Goal: Information Seeking & Learning: Learn about a topic

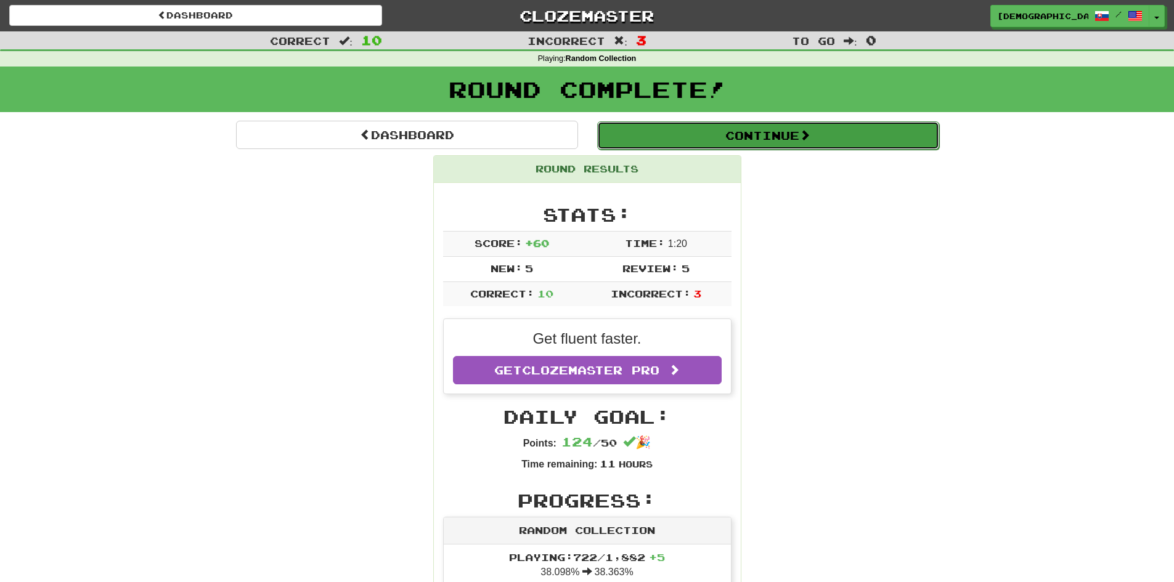
click at [765, 147] on button "Continue" at bounding box center [768, 135] width 342 height 28
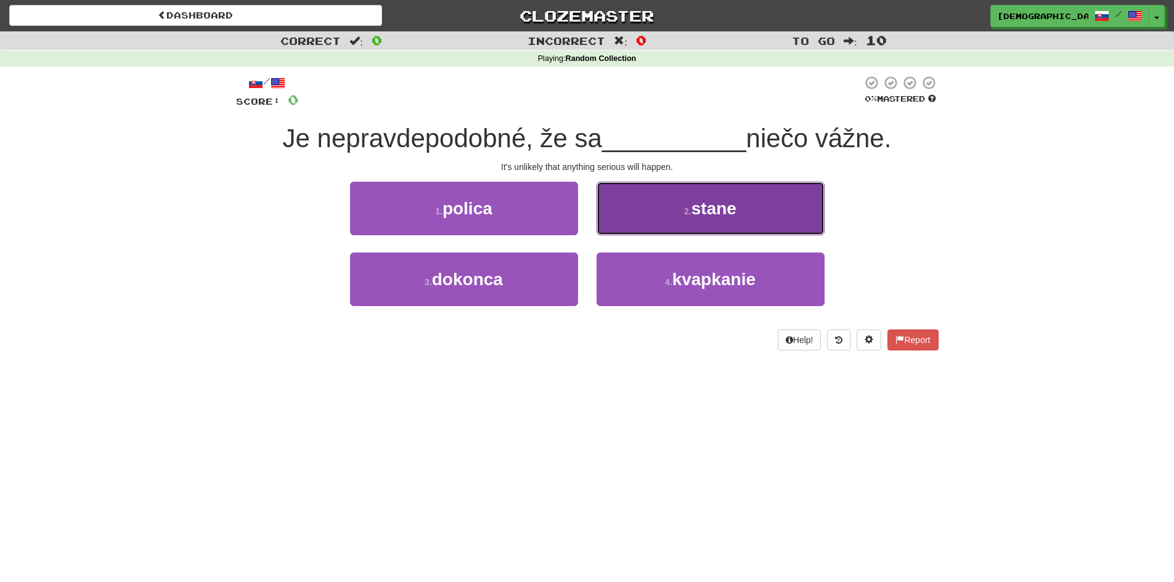
click at [659, 214] on button "2 . stane" at bounding box center [710, 209] width 228 height 54
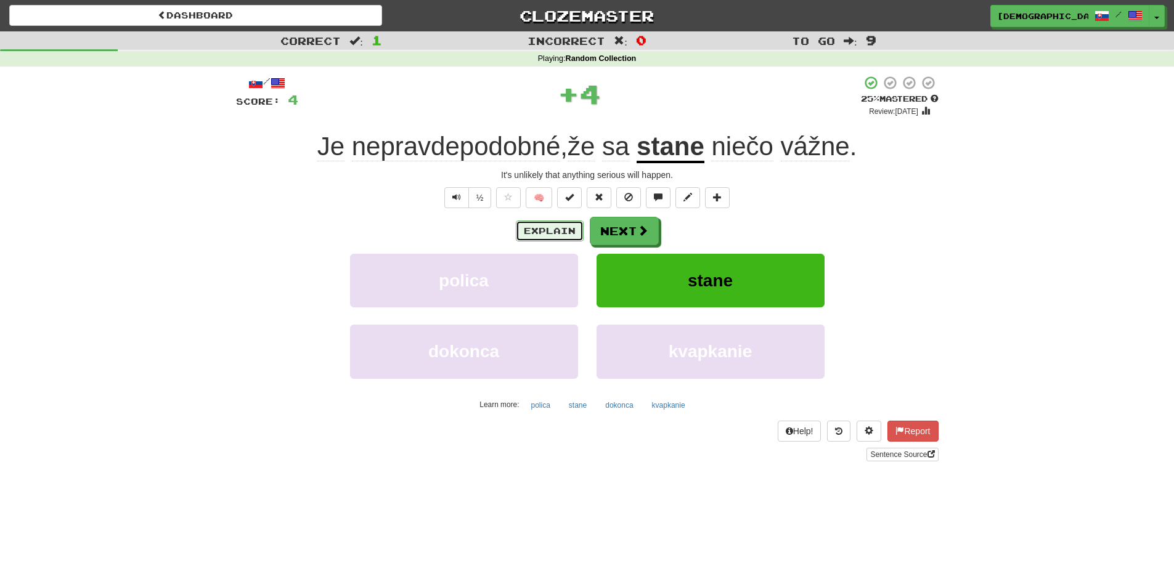
click at [544, 230] on button "Explain" at bounding box center [550, 231] width 68 height 21
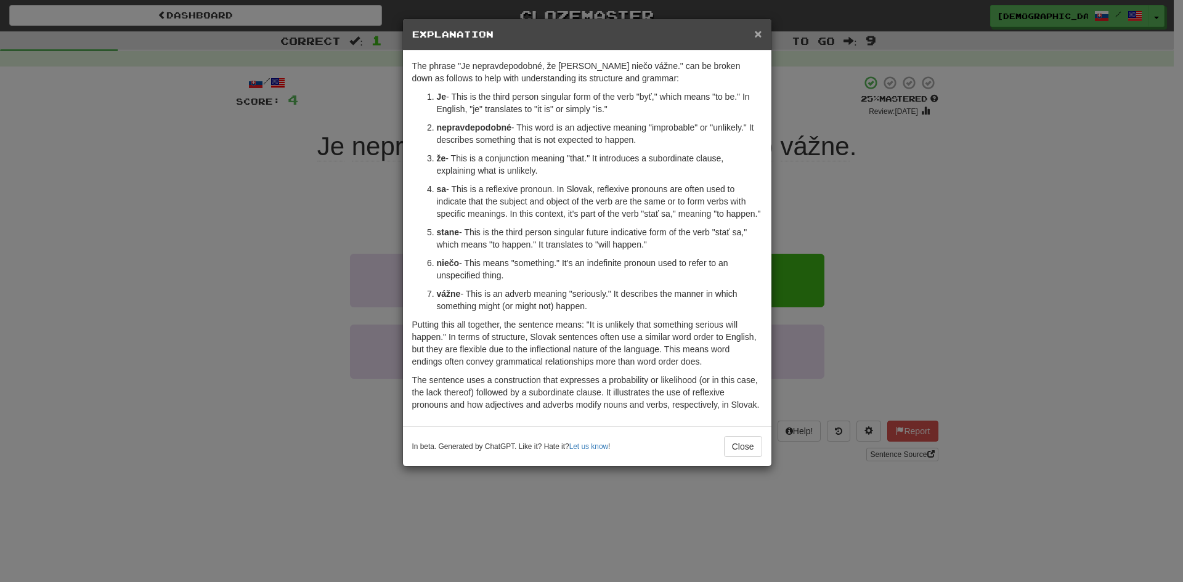
click at [759, 31] on span "×" at bounding box center [757, 33] width 7 height 14
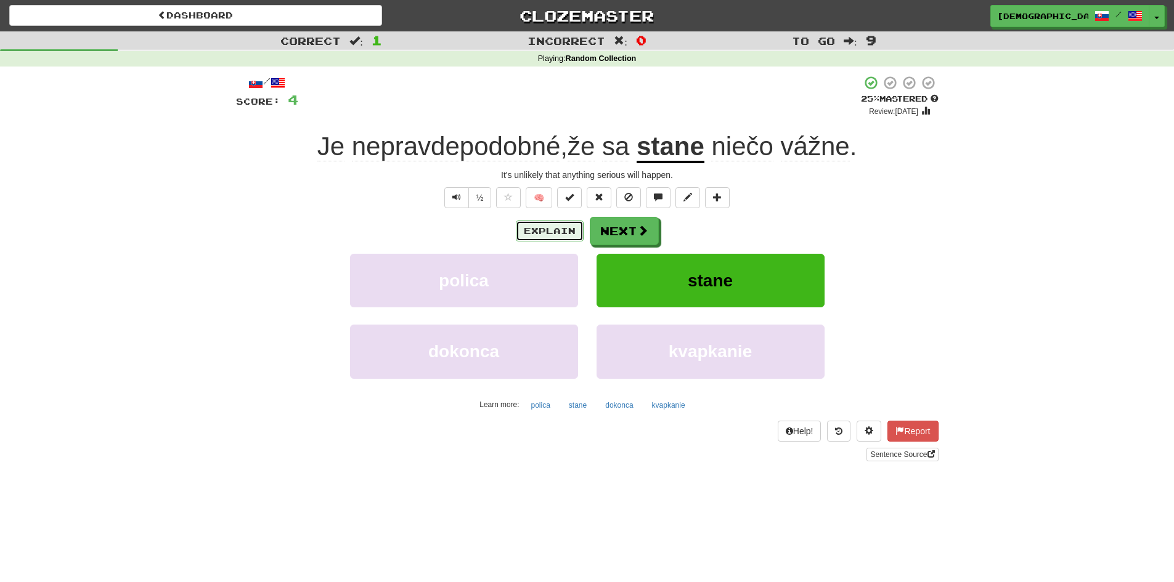
click at [559, 235] on button "Explain" at bounding box center [550, 231] width 68 height 21
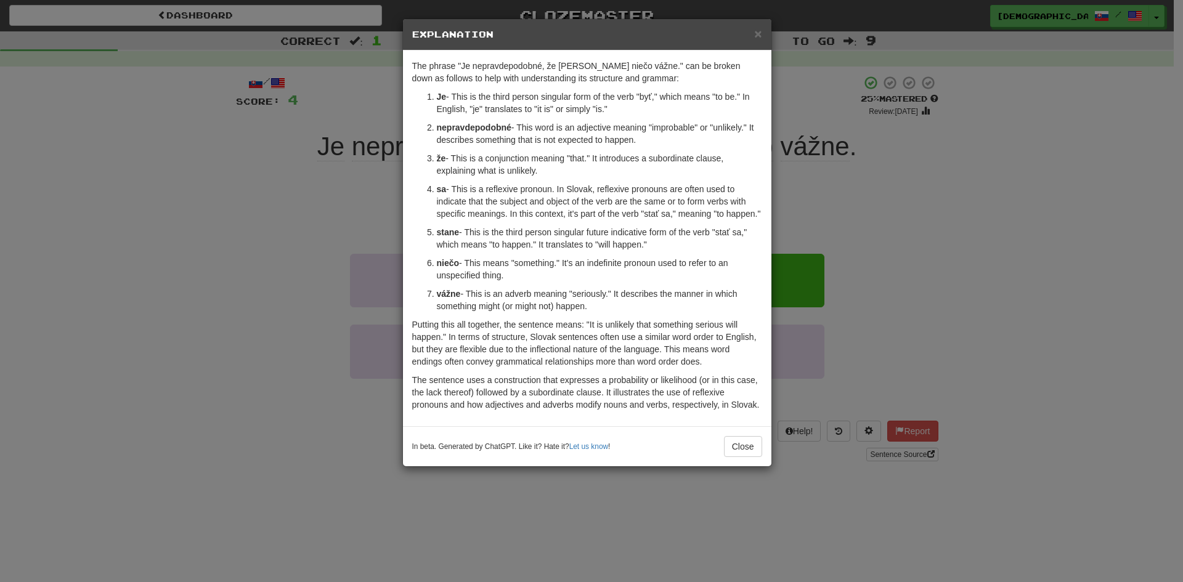
click at [765, 34] on div "× Explanation" at bounding box center [587, 34] width 368 height 31
click at [752, 30] on h5 "Explanation" at bounding box center [587, 34] width 350 height 12
click at [752, 38] on h5 "Explanation" at bounding box center [587, 34] width 350 height 12
click at [755, 36] on div "× Explanation" at bounding box center [587, 34] width 368 height 31
click at [755, 33] on span "×" at bounding box center [757, 33] width 7 height 14
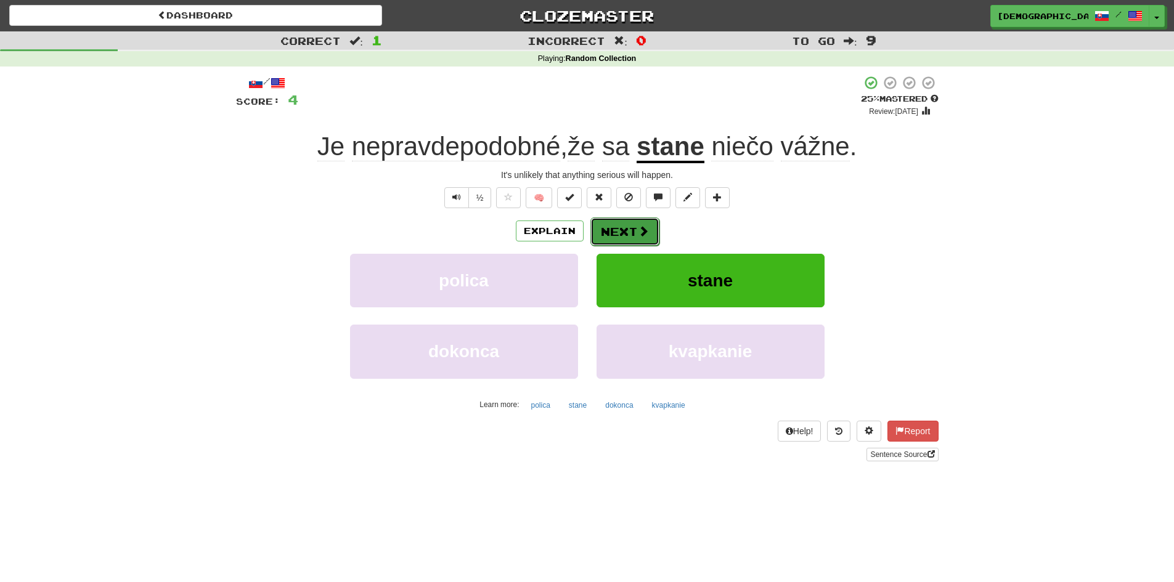
click at [627, 233] on button "Next" at bounding box center [624, 231] width 69 height 28
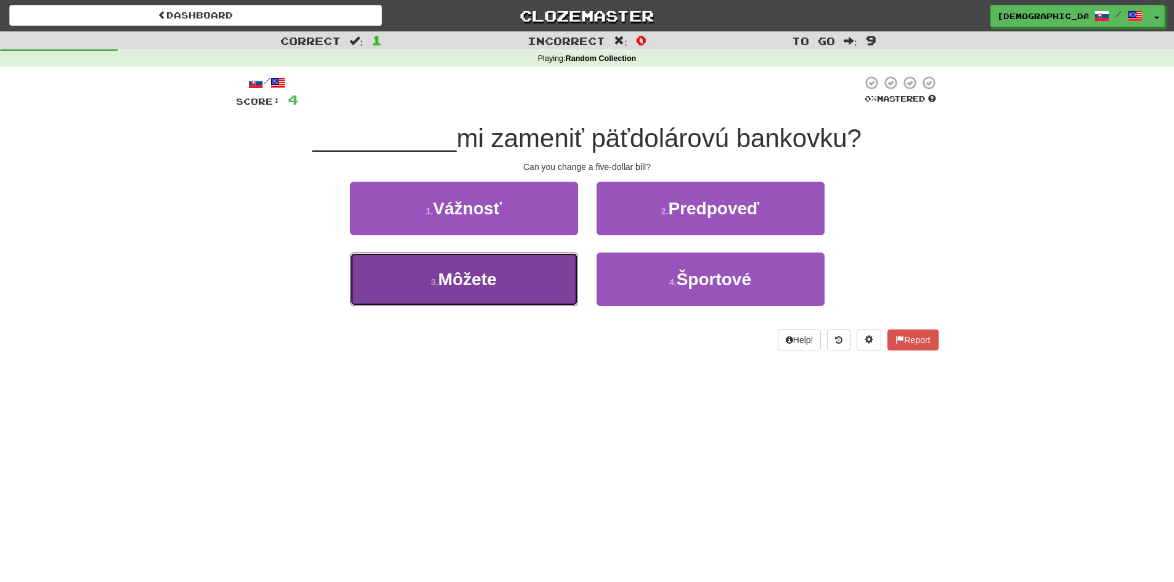
click at [548, 274] on button "3 . Môžete" at bounding box center [464, 280] width 228 height 54
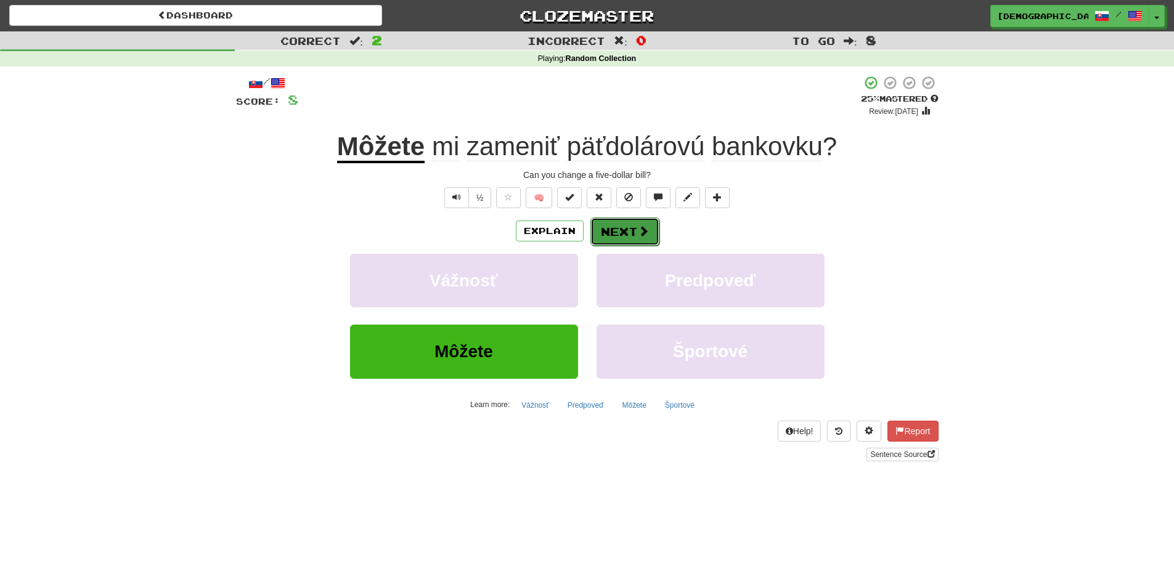
click at [640, 238] on button "Next" at bounding box center [624, 231] width 69 height 28
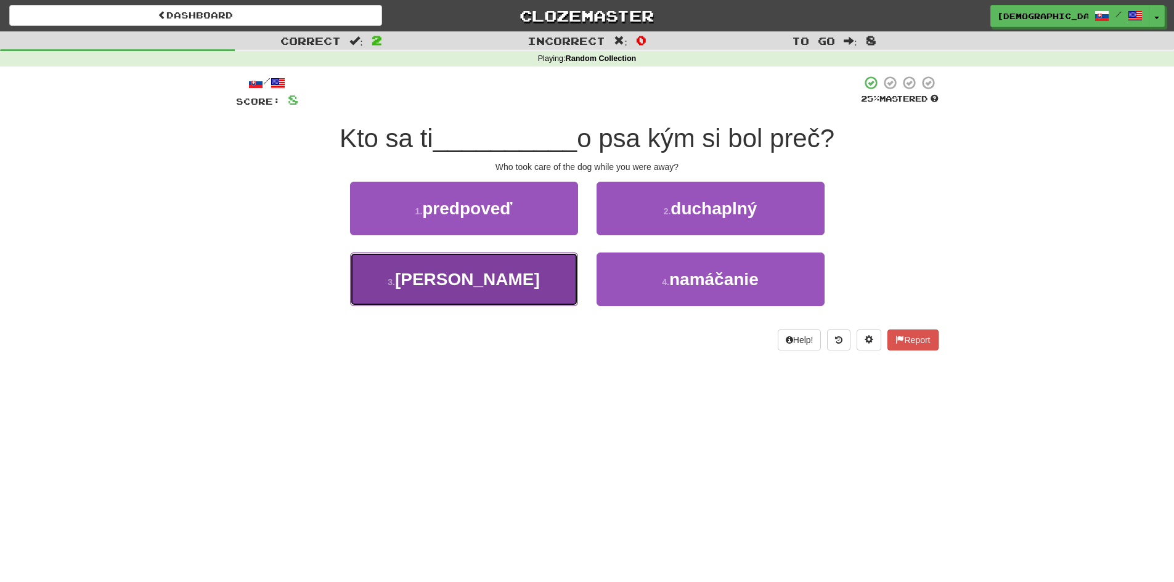
click at [524, 268] on button "3 . [GEOGRAPHIC_DATA]" at bounding box center [464, 280] width 228 height 54
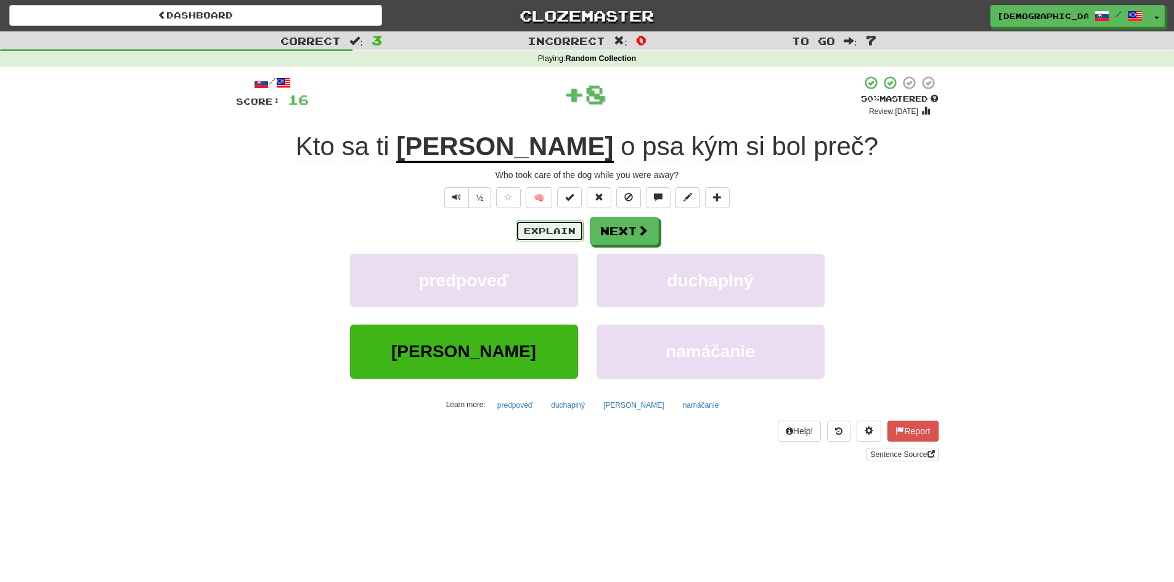
click at [563, 228] on button "Explain" at bounding box center [550, 231] width 68 height 21
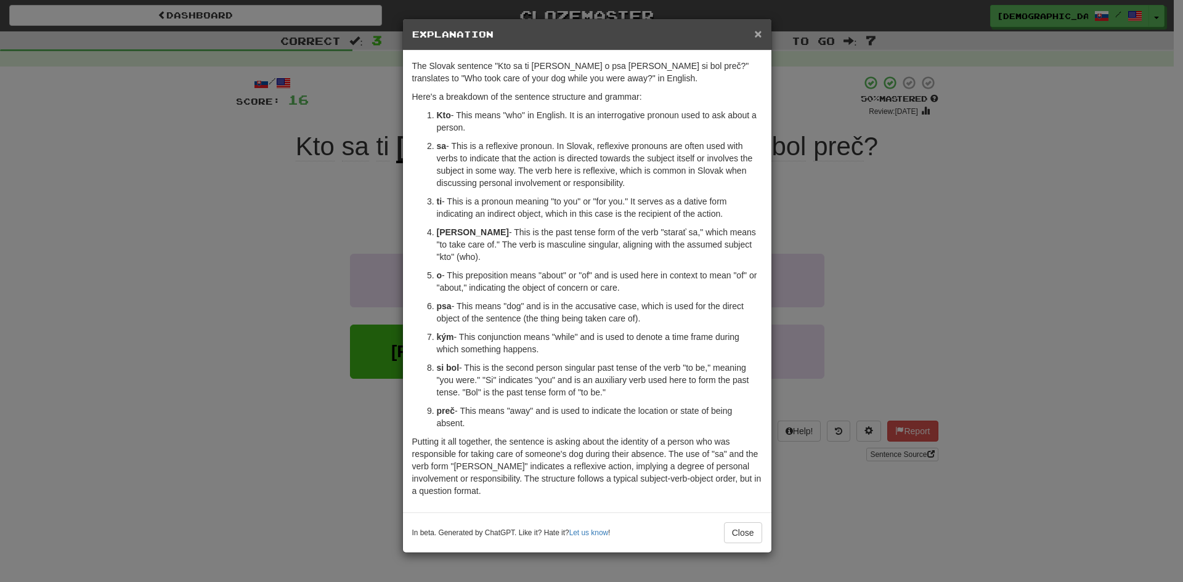
click at [757, 35] on span "×" at bounding box center [757, 33] width 7 height 14
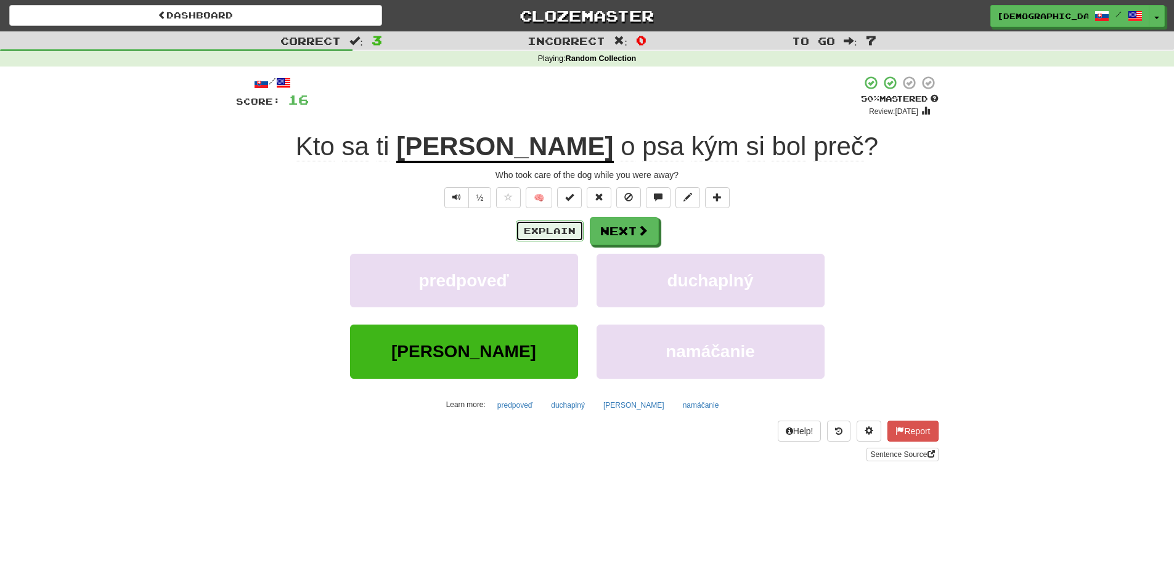
click at [551, 232] on button "Explain" at bounding box center [550, 231] width 68 height 21
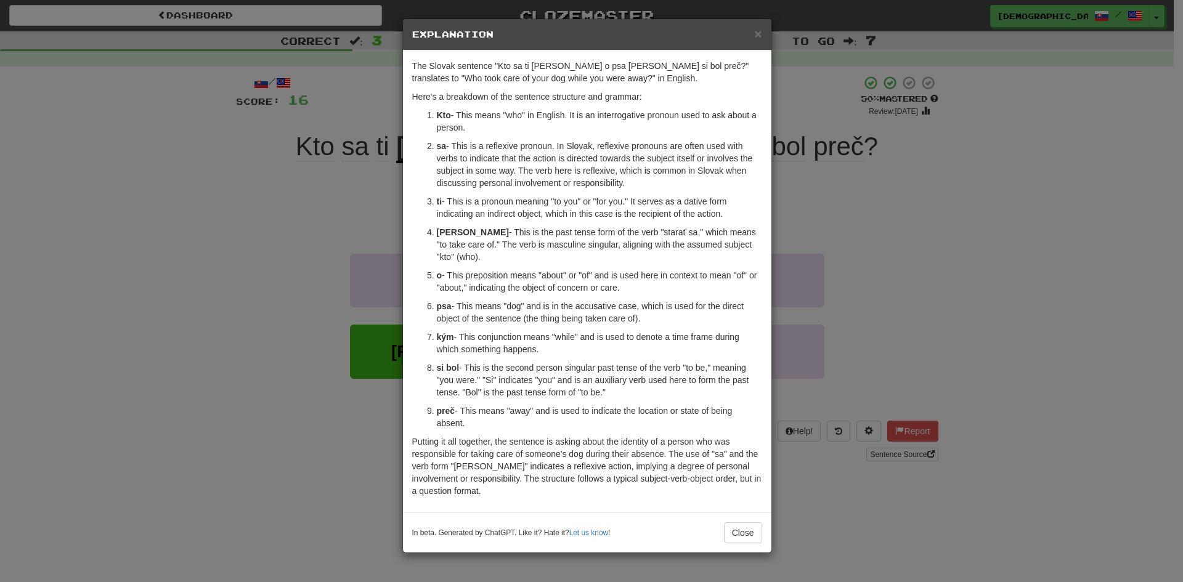
click at [770, 33] on div "× Explanation" at bounding box center [587, 34] width 368 height 31
click at [765, 31] on div "× Explanation" at bounding box center [587, 34] width 368 height 31
click at [756, 33] on span "×" at bounding box center [757, 33] width 7 height 14
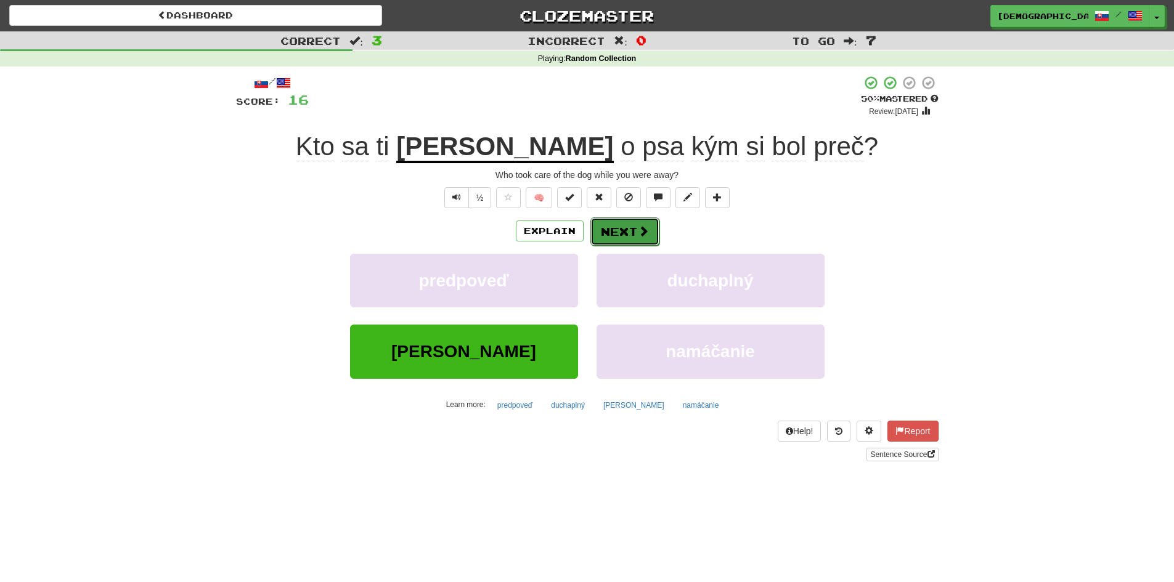
click at [592, 231] on button "Next" at bounding box center [624, 231] width 69 height 28
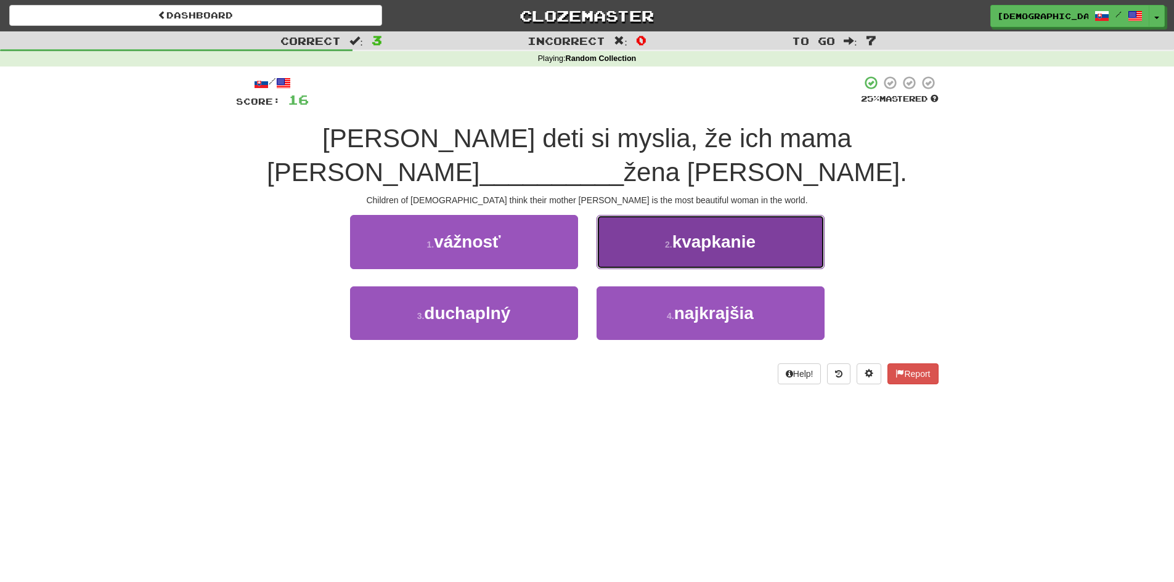
click at [667, 249] on small "2 ." at bounding box center [668, 245] width 7 height 10
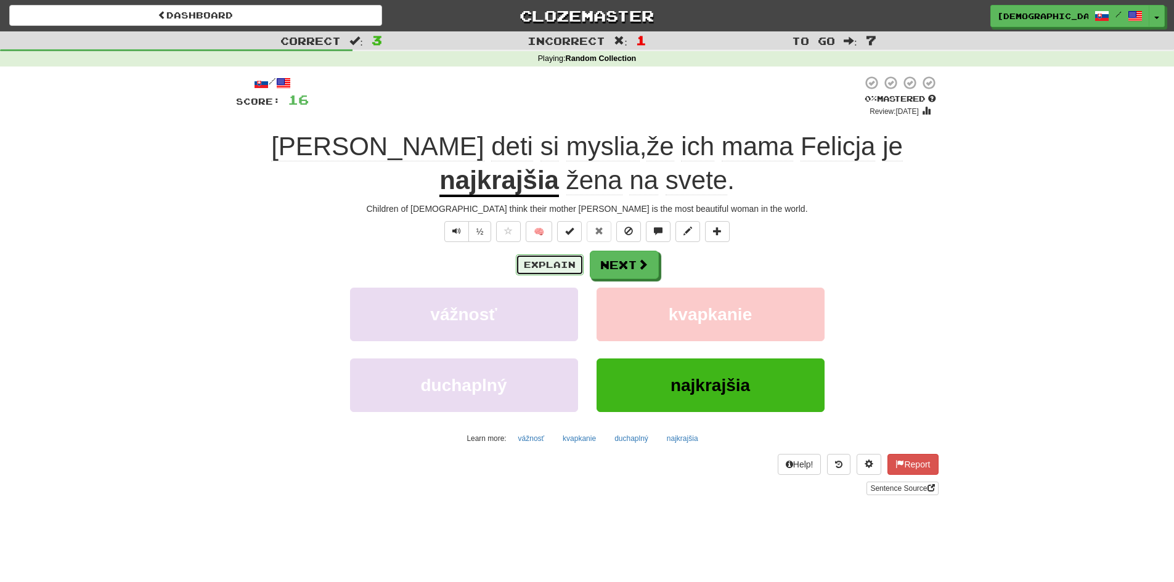
click at [559, 254] on button "Explain" at bounding box center [550, 264] width 68 height 21
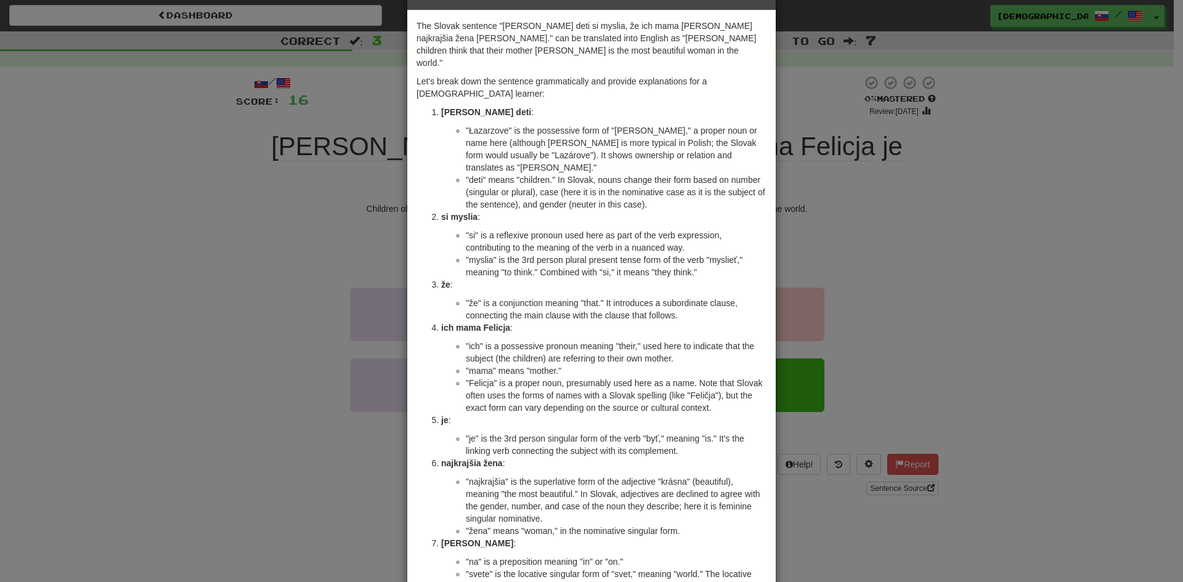
scroll to position [62, 0]
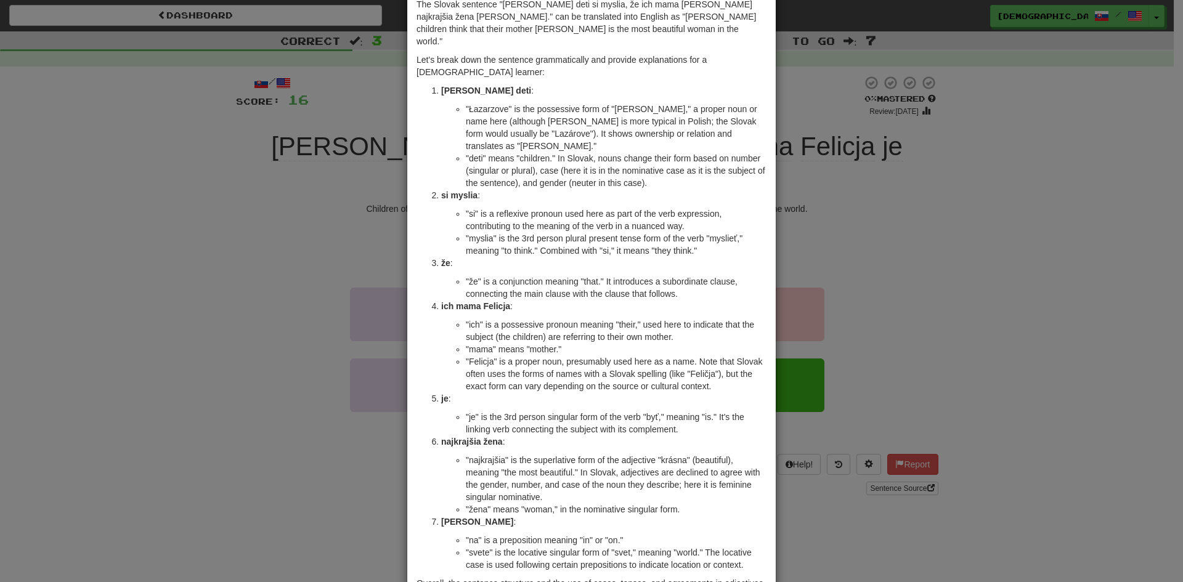
click at [928, 188] on div "× Explanation The Slovak sentence "[PERSON_NAME] deti si myslia, že ich mama [P…" at bounding box center [591, 291] width 1183 height 582
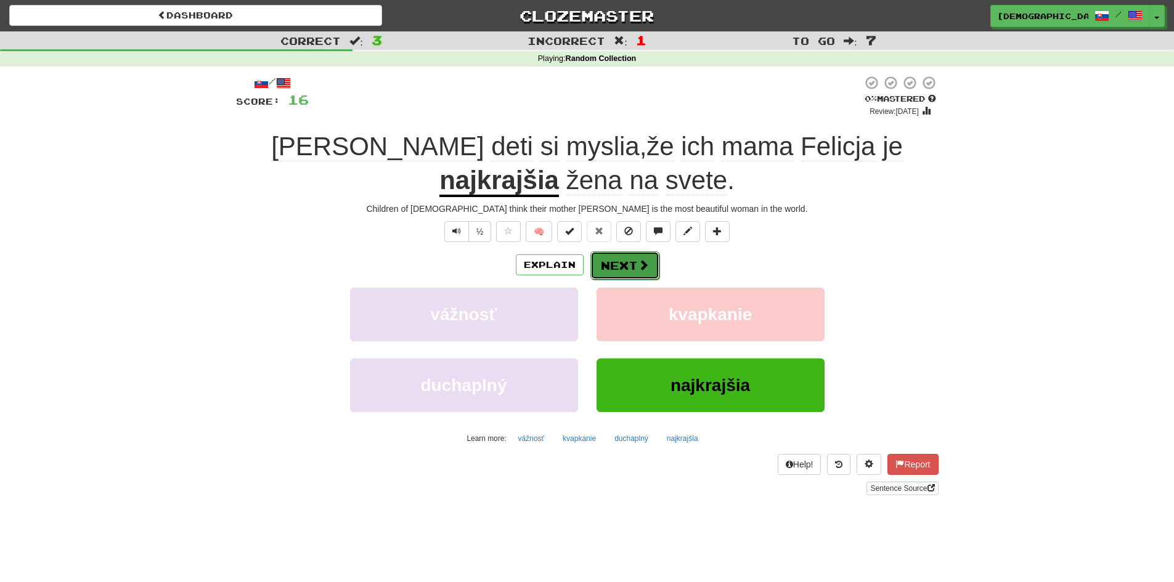
click at [621, 264] on button "Next" at bounding box center [624, 265] width 69 height 28
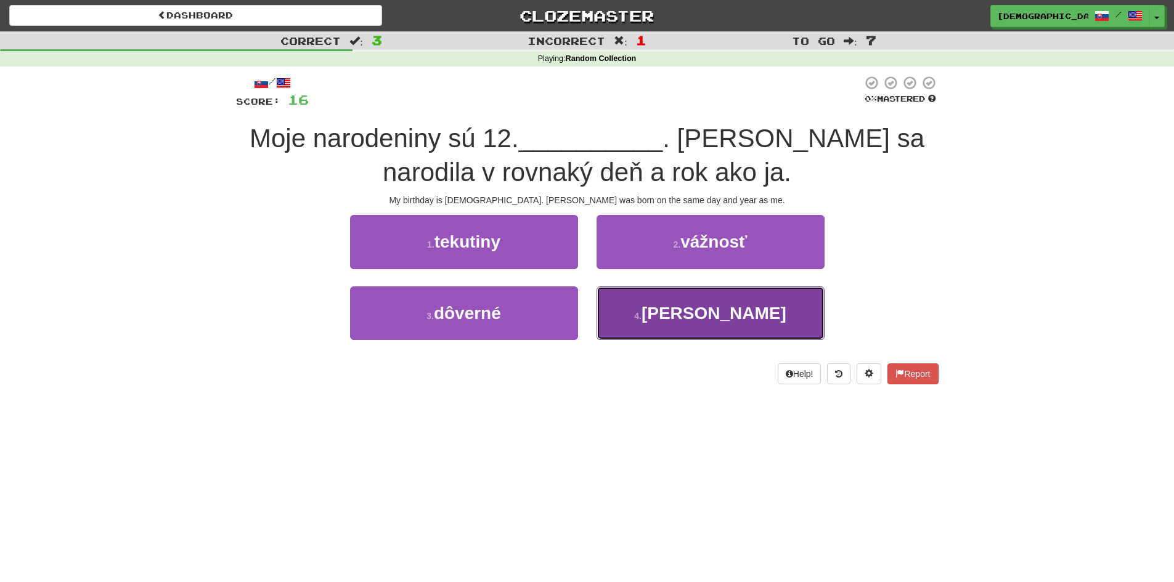
click at [641, 312] on small "4 ." at bounding box center [637, 316] width 7 height 10
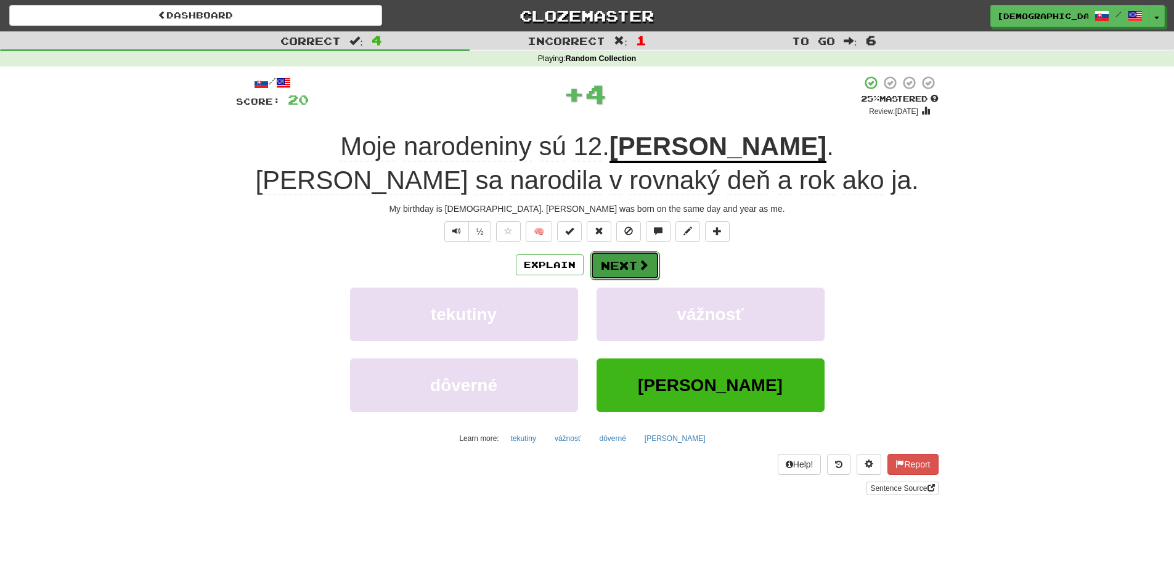
click at [634, 263] on button "Next" at bounding box center [624, 265] width 69 height 28
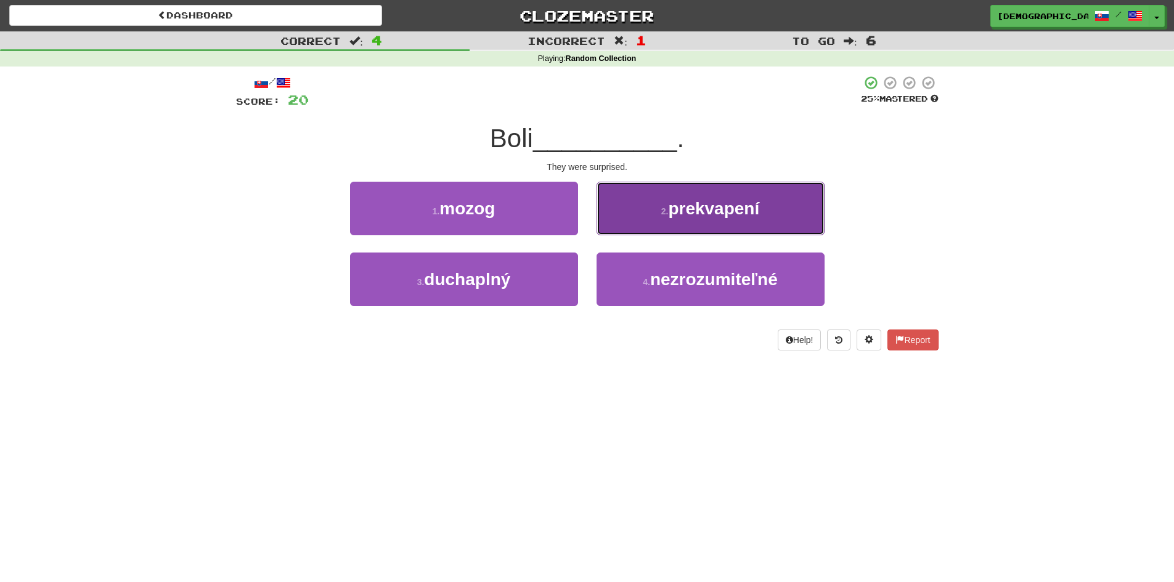
click at [673, 216] on span "prekvapení" at bounding box center [713, 208] width 91 height 19
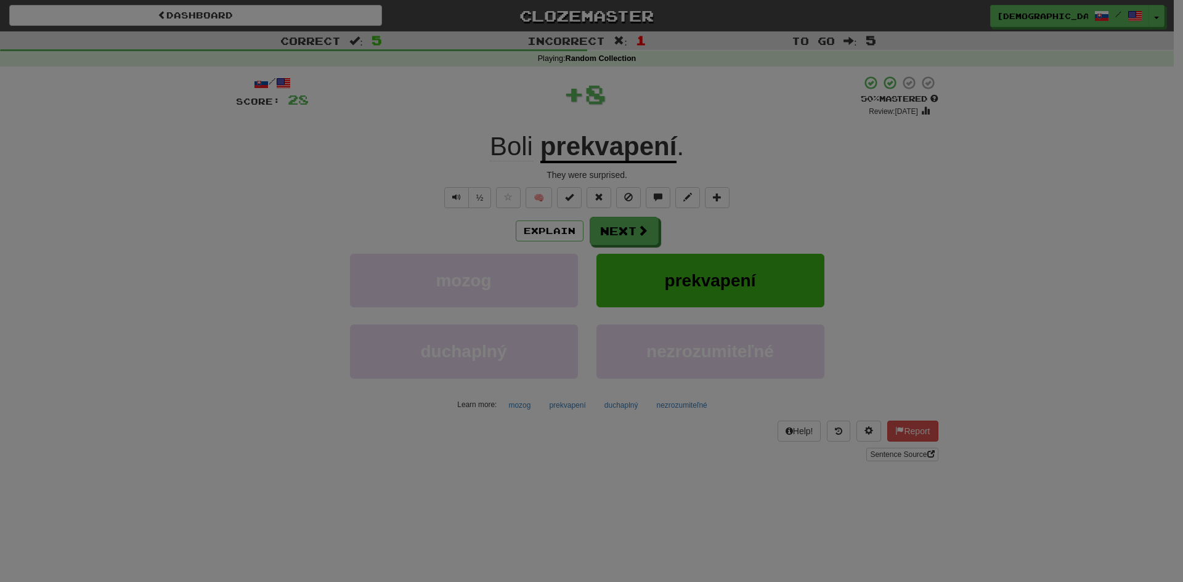
click at [0, 0] on div "/ Level: 28 +1 Tell the world! Share Tweet Post" at bounding box center [0, 0] width 0 height 0
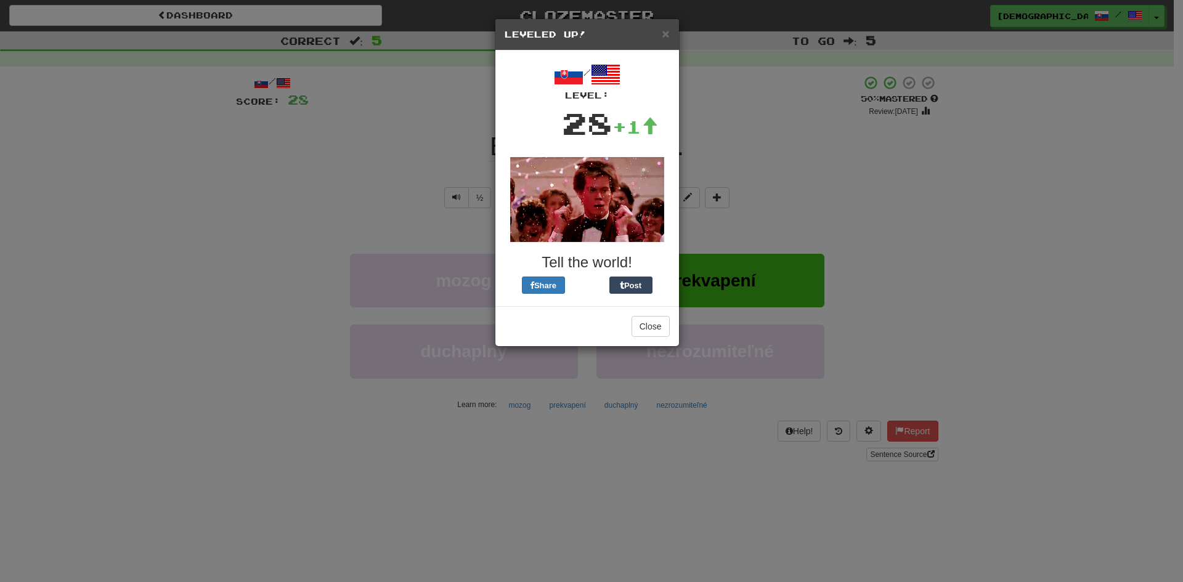
click at [668, 23] on div "× Leveled Up!" at bounding box center [587, 34] width 184 height 31
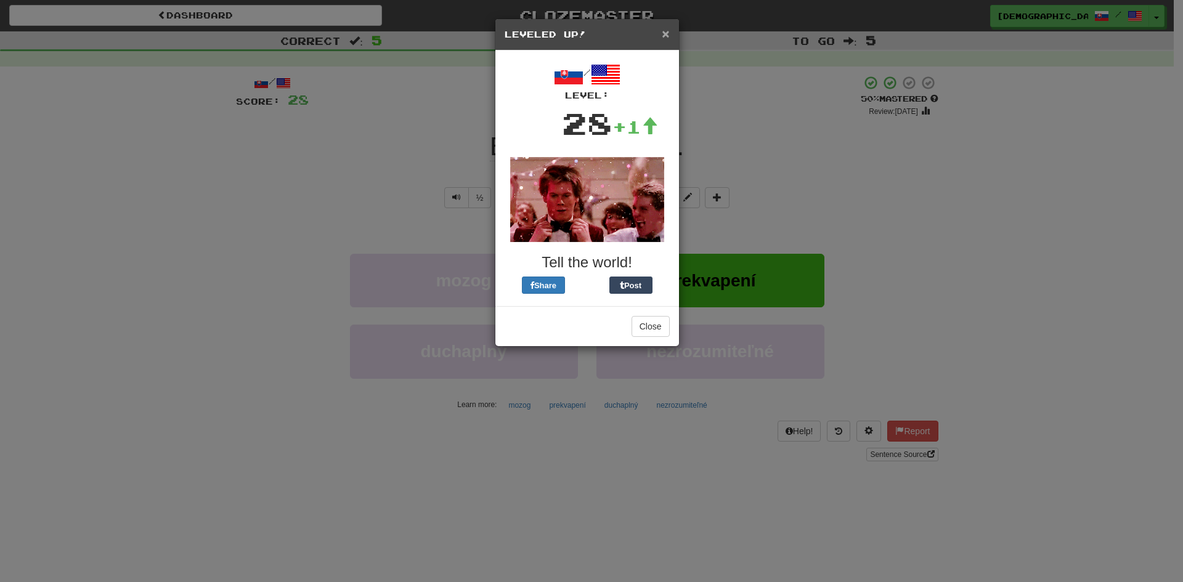
click at [666, 28] on span "×" at bounding box center [665, 33] width 7 height 14
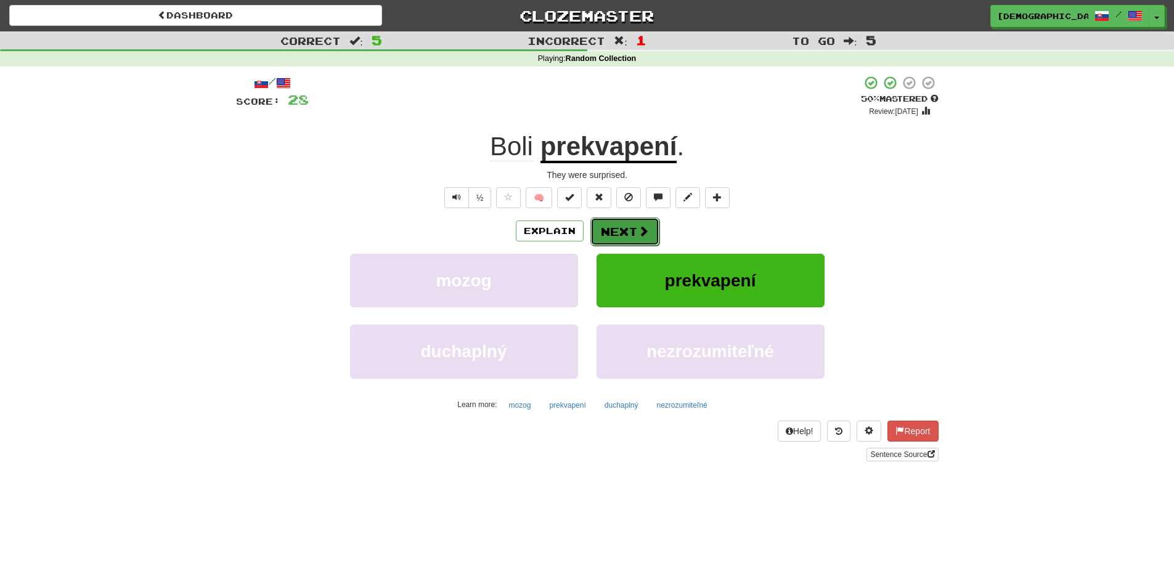
click at [633, 238] on button "Next" at bounding box center [624, 231] width 69 height 28
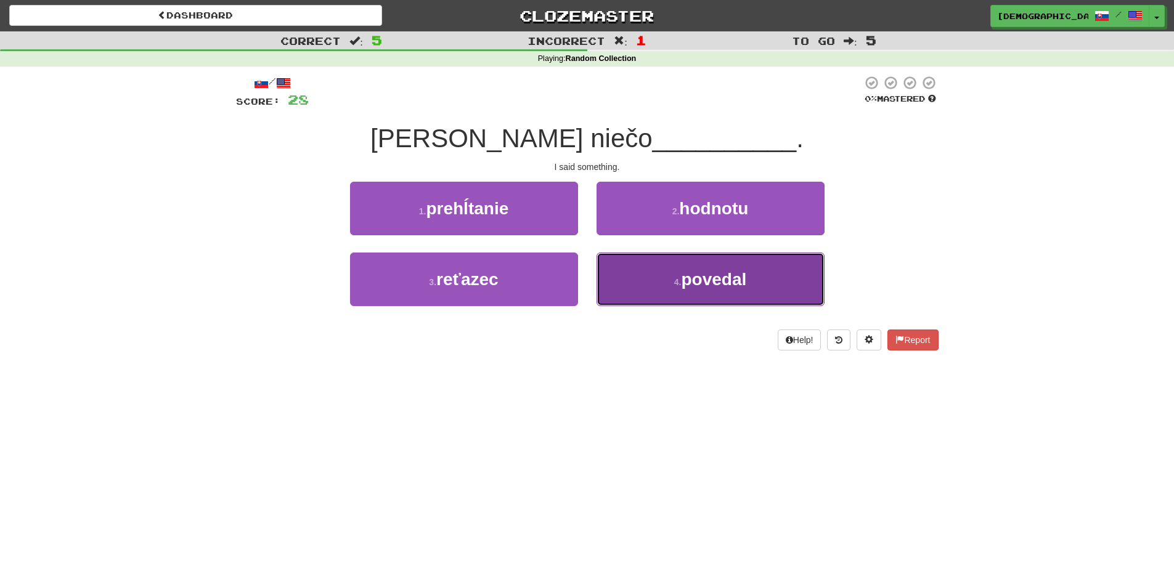
click at [646, 281] on button "4 . [GEOGRAPHIC_DATA]" at bounding box center [710, 280] width 228 height 54
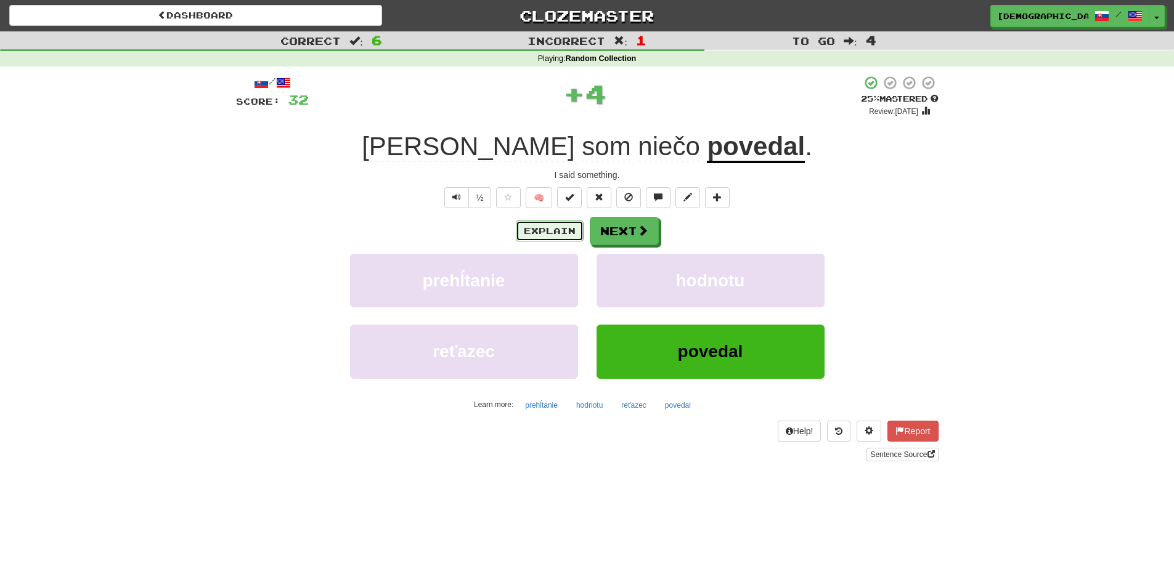
click at [566, 237] on button "Explain" at bounding box center [550, 231] width 68 height 21
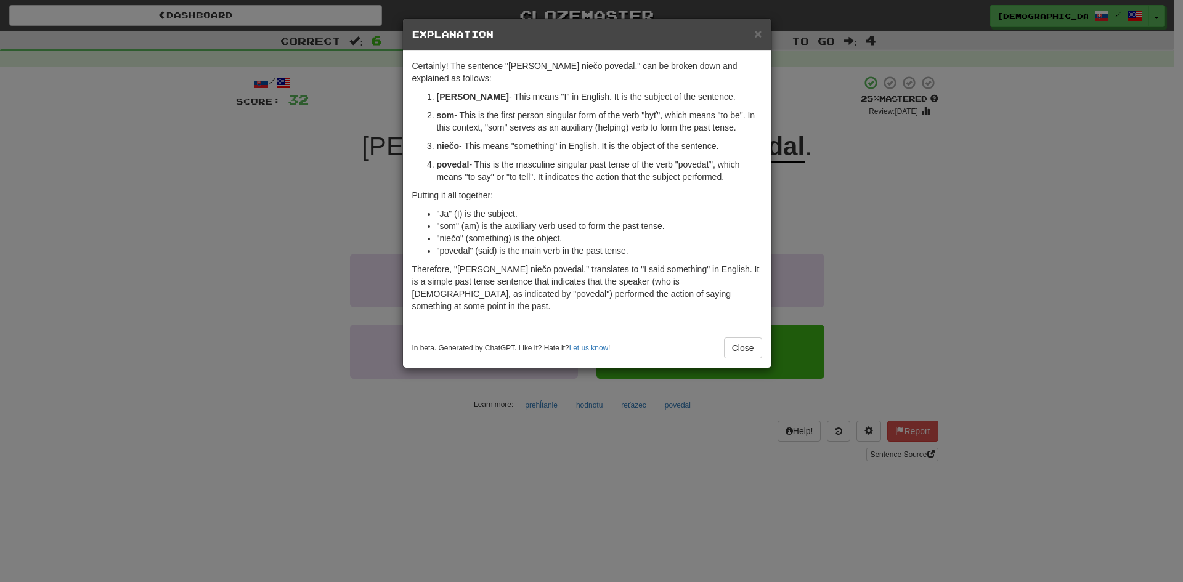
click at [770, 49] on div "× Explanation" at bounding box center [587, 34] width 368 height 31
click at [755, 37] on span "×" at bounding box center [757, 33] width 7 height 14
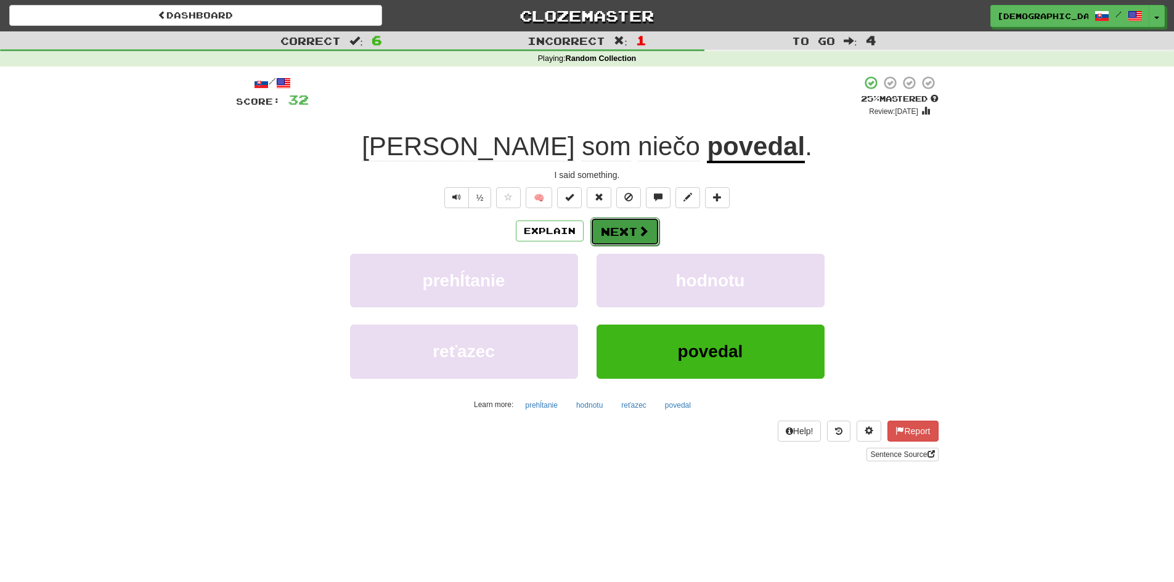
click at [611, 232] on button "Next" at bounding box center [624, 231] width 69 height 28
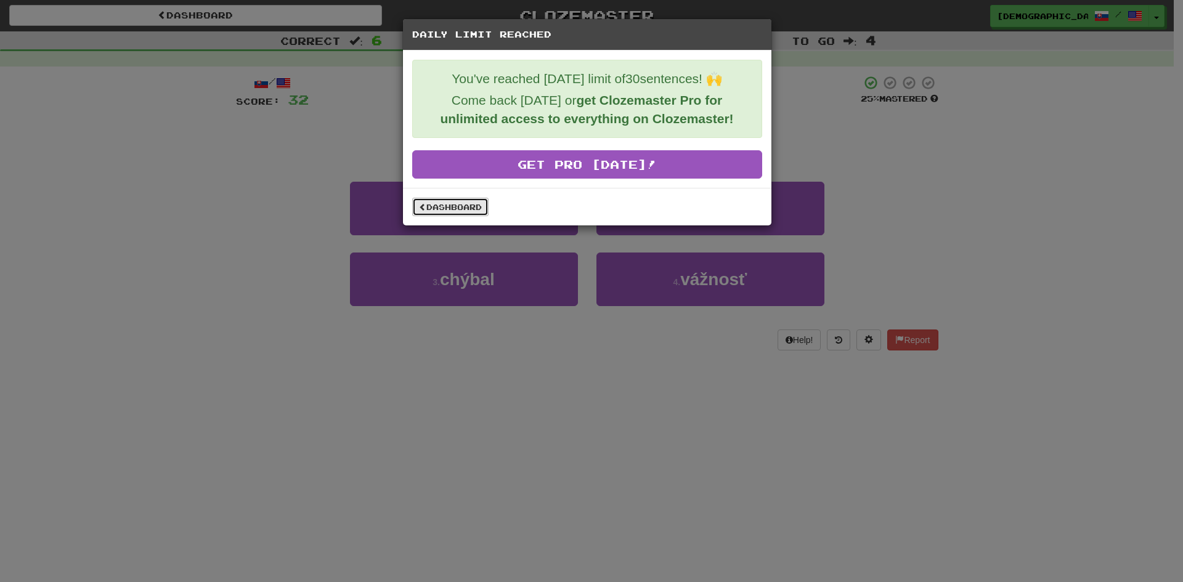
click at [439, 203] on link "Dashboard" at bounding box center [450, 207] width 76 height 18
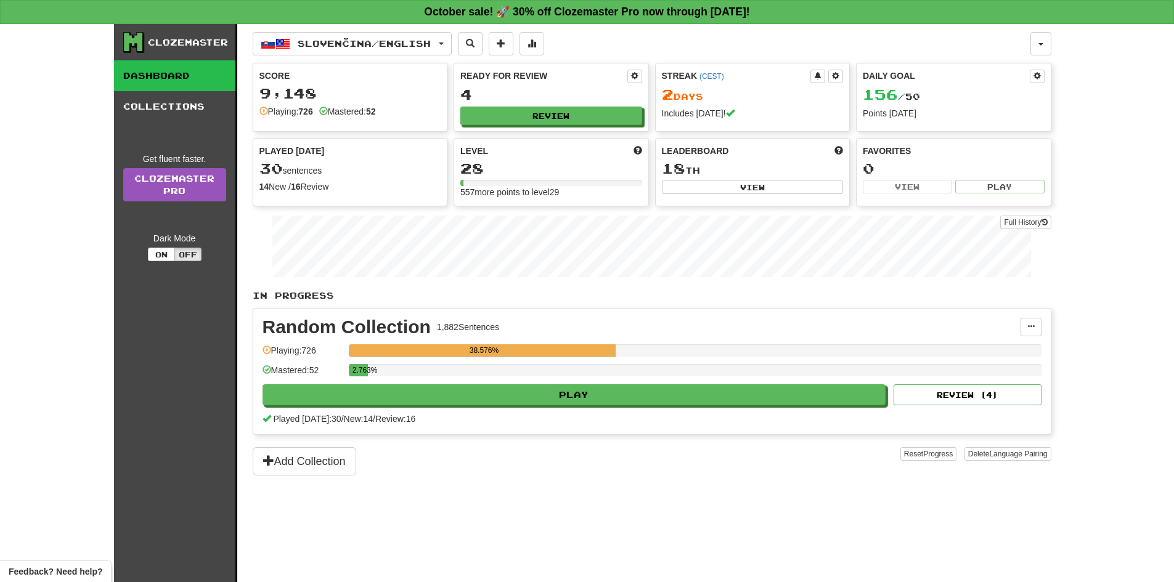
click at [310, 94] on div "9,148" at bounding box center [350, 93] width 182 height 15
click at [847, 512] on div "Slovenčina / English Slovenčina / English Streak: 2 Review: 4 Daily Goal: 156 /…" at bounding box center [652, 318] width 798 height 589
